Goal: Entertainment & Leisure: Consume media (video, audio)

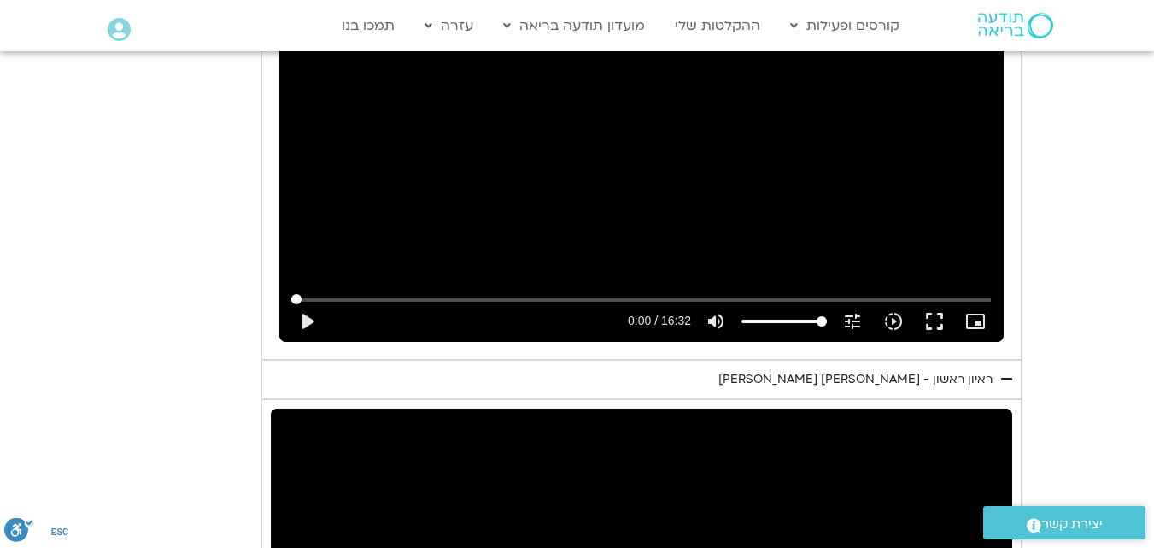
scroll to position [1773, 0]
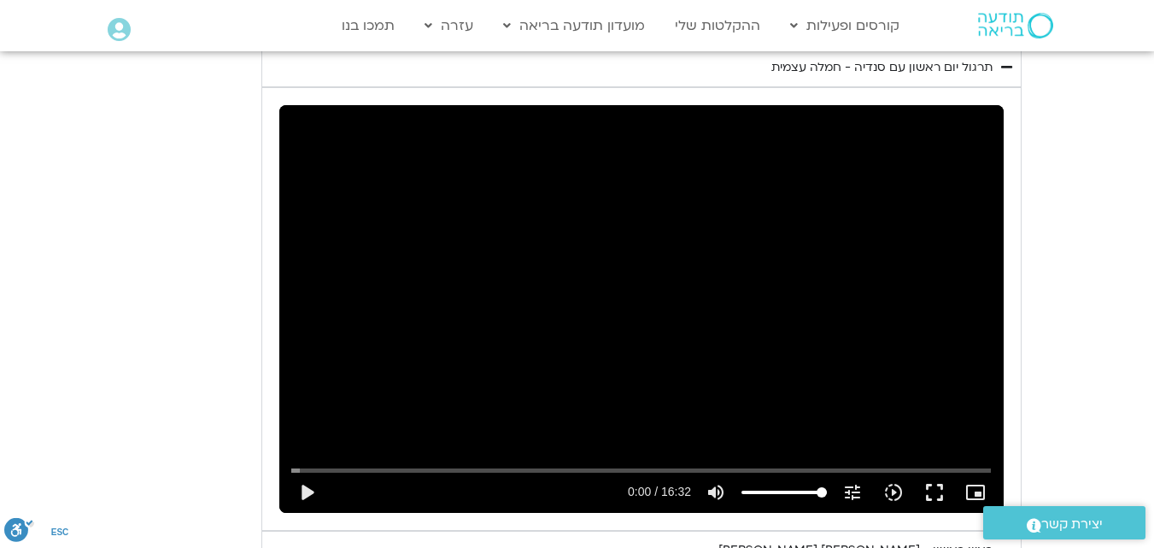
drag, startPoint x: 583, startPoint y: 316, endPoint x: 705, endPoint y: 346, distance: 124.9
click at [584, 316] on div "Skip Ad 14:02 play_arrow 0:00 / 16:32 volume_up Mute tune Resolution Auto 240p …" at bounding box center [641, 308] width 724 height 407
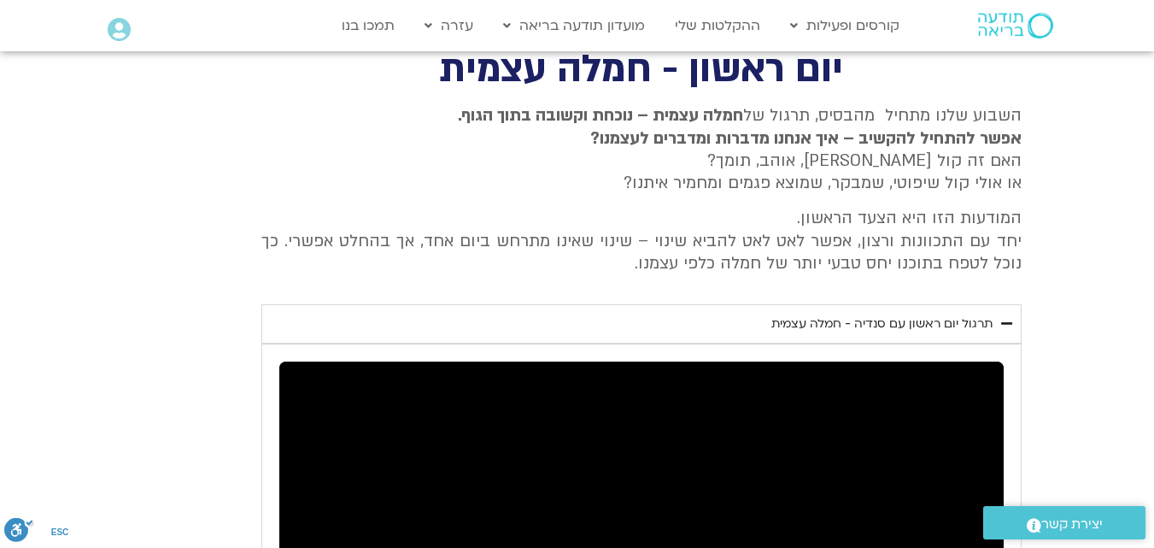
scroll to position [1432, 0]
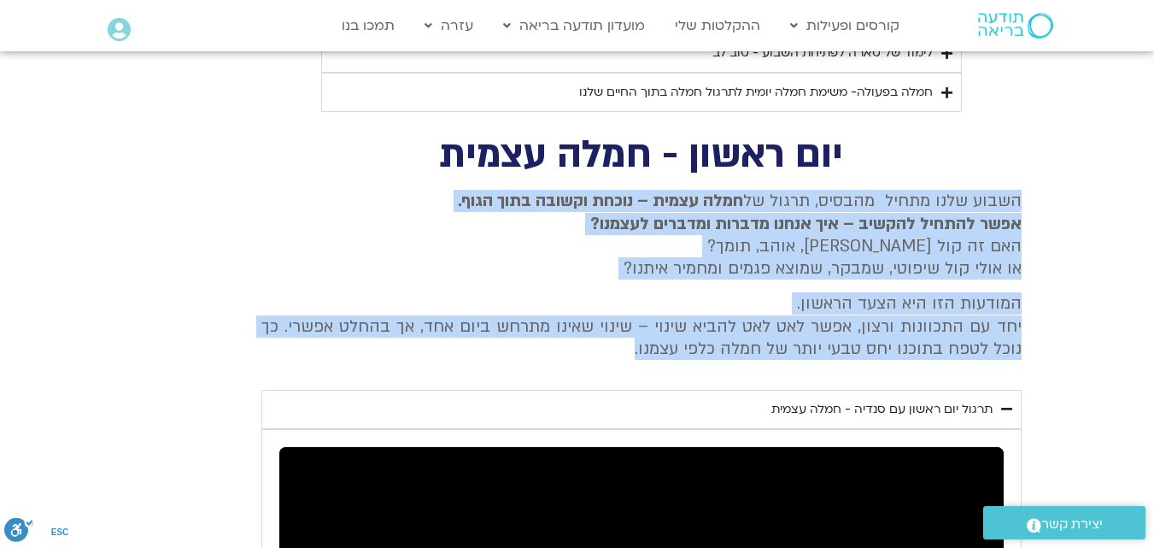
drag, startPoint x: 1019, startPoint y: 200, endPoint x: 588, endPoint y: 366, distance: 462.4
click at [588, 366] on div "השבוע שלנו מתחיל מהבסיס, תרגול של חמלה עצמית – נוכחת וקשובה בתוך הגוף. אפשר להת…" at bounding box center [641, 281] width 760 height 183
copy div "השבוע שלנו מתחיל מהבסיס, תרגול של חמלה עצמית – נוכחת וקשובה בתוך הגוף. אפשר להת…"
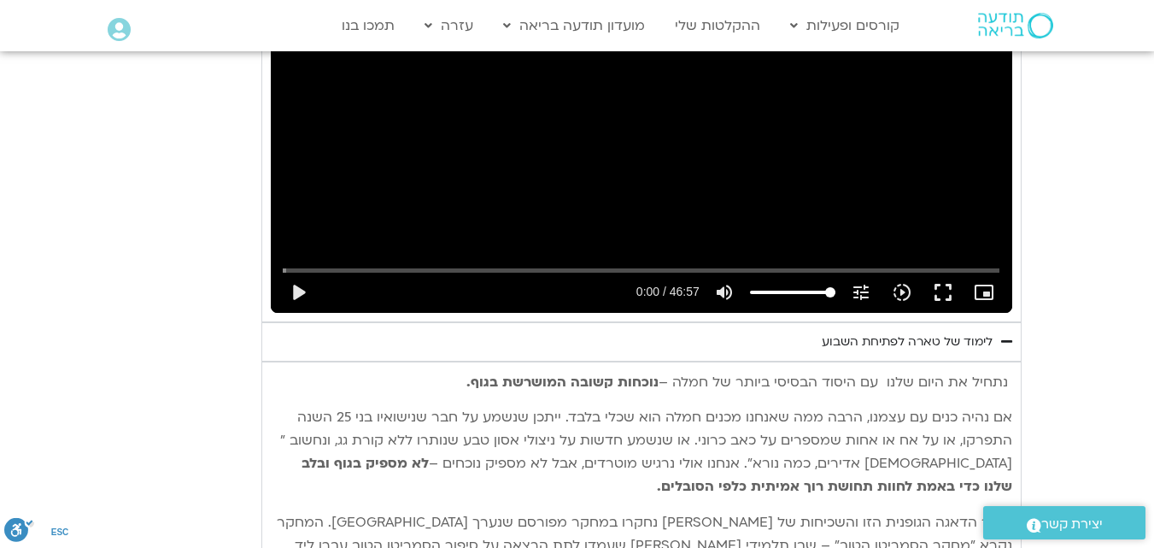
scroll to position [2628, 0]
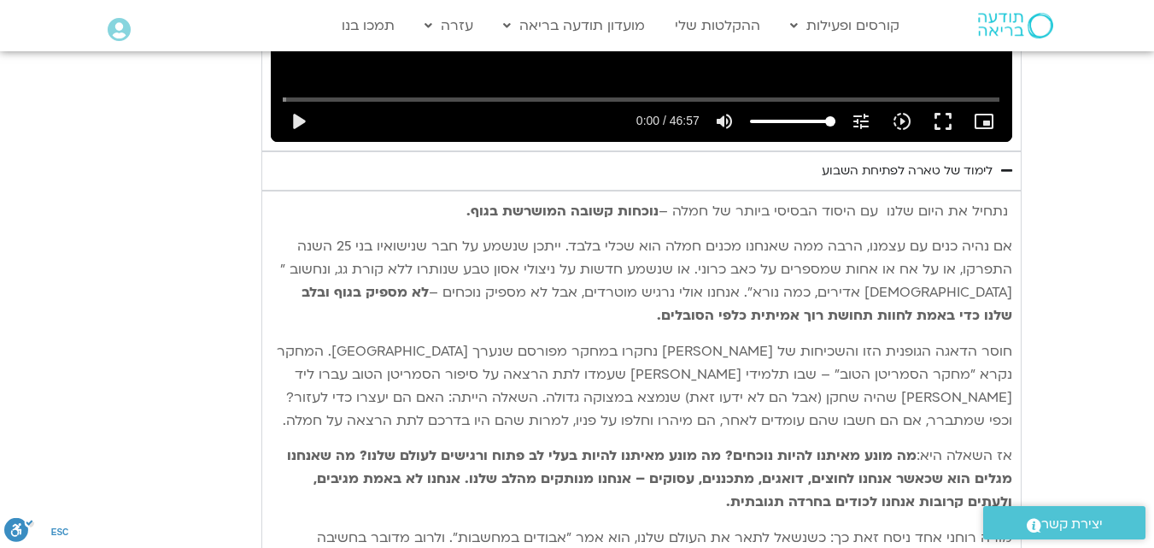
click at [1008, 215] on span "Accordion. Open links with Enter or Space, close with Escape, and navigate with…" at bounding box center [1010, 211] width 4 height 19
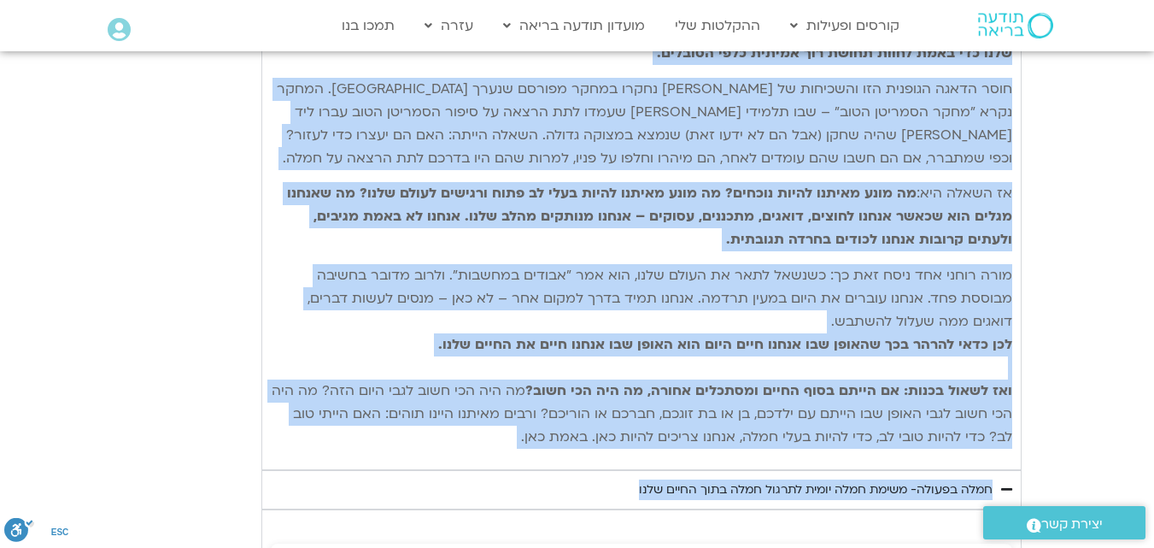
scroll to position [3009, 0]
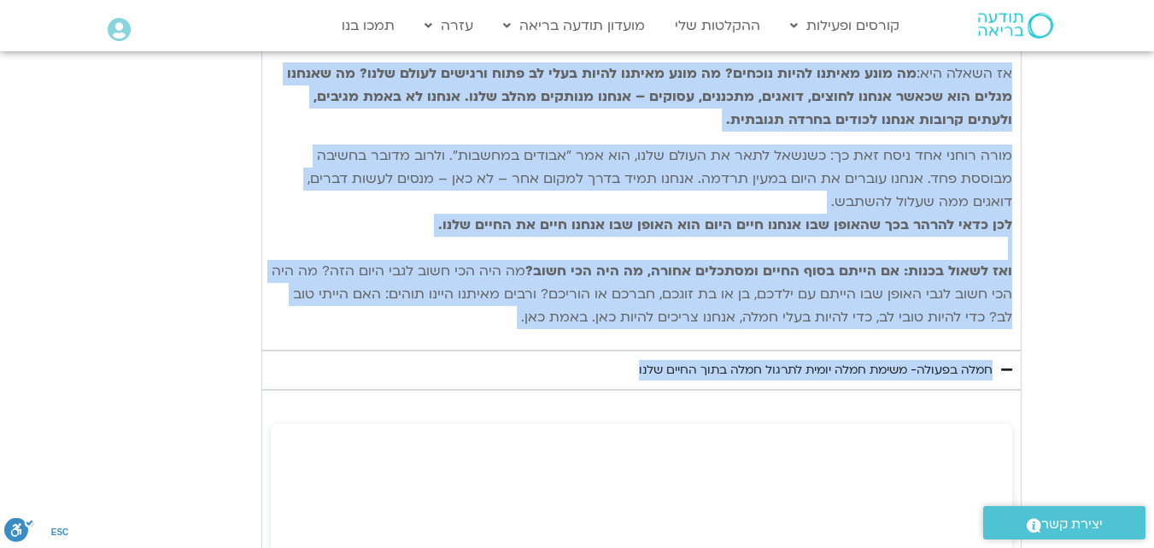
drag, startPoint x: 1005, startPoint y: 214, endPoint x: 450, endPoint y: 335, distance: 567.5
click at [450, 335] on div "נתחיל את היום שלנו עם היסוד הבסיסי ביותר של חמלה – נוכחות קשובה המושרשת בגוף. א…" at bounding box center [641, 79] width 741 height 523
copy div "lore ip dolo sita co adipi elitse doeiu te inci – utlabo etdol magnaal enim. ad…"
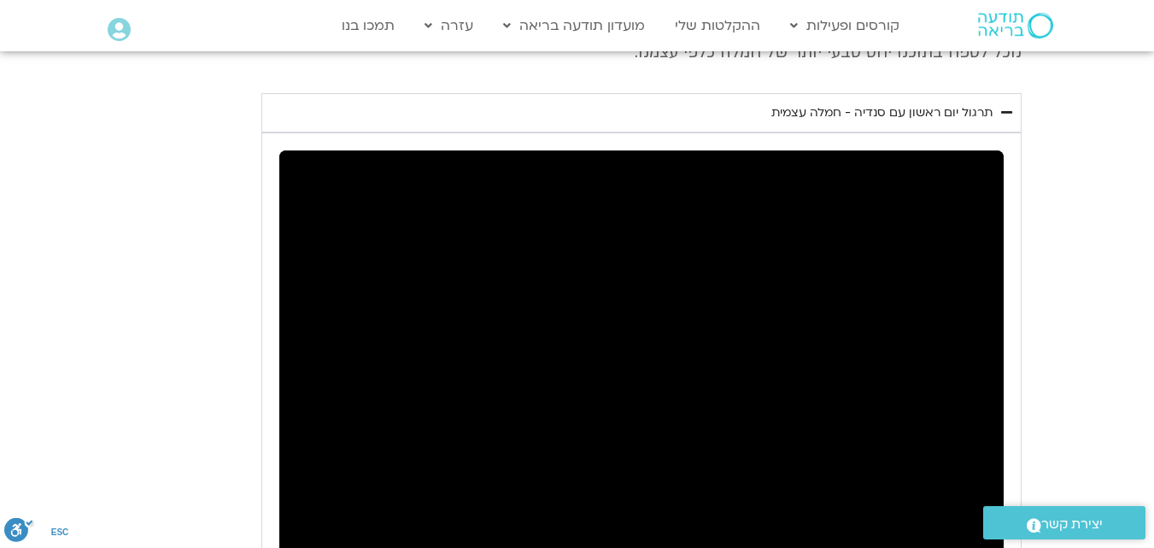
scroll to position [1813, 0]
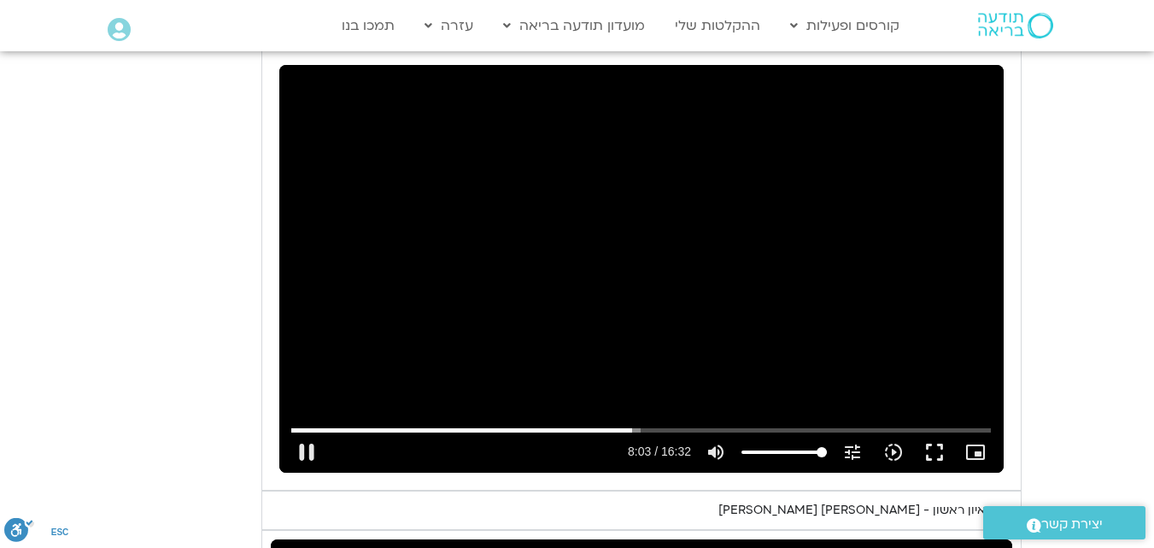
click at [651, 290] on div "Skip Ad 10:03 pause 8:03 / 16:32 volume_up Mute tune Resolution Auto 240p slow_…" at bounding box center [641, 268] width 724 height 407
type input "483.78579"
